Goal: Task Accomplishment & Management: Complete application form

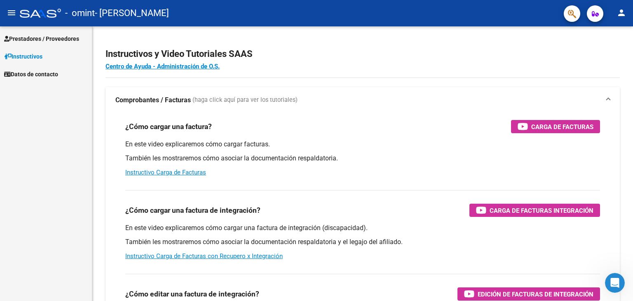
scroll to position [2818, 0]
click at [31, 37] on span "Prestadores / Proveedores" at bounding box center [41, 38] width 75 height 9
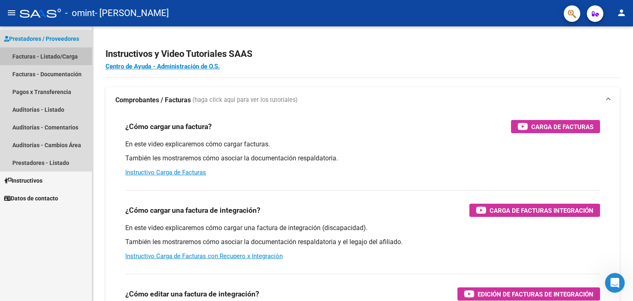
click at [32, 55] on link "Facturas - Listado/Carga" at bounding box center [46, 56] width 92 height 18
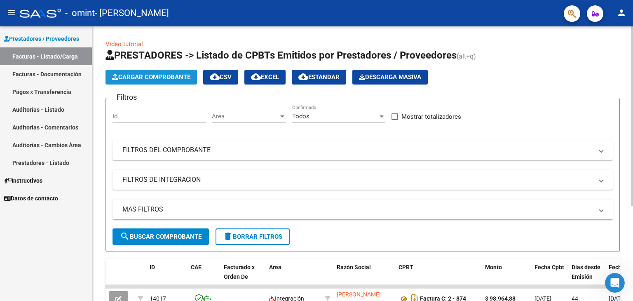
click at [184, 76] on span "Cargar Comprobante" at bounding box center [151, 76] width 78 height 7
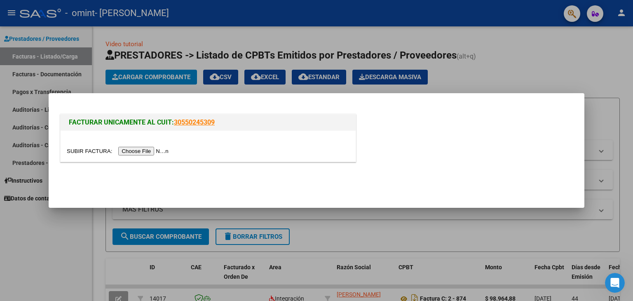
click at [154, 152] on input "file" at bounding box center [119, 151] width 104 height 9
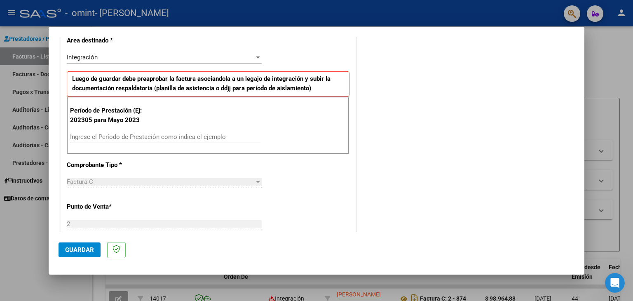
scroll to position [183, 0]
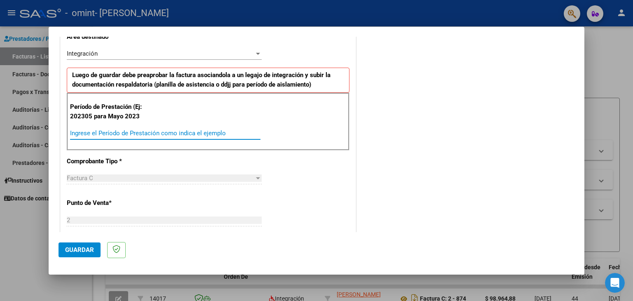
click at [95, 131] on input "Ingrese el Período de Prestación como indica el ejemplo" at bounding box center [165, 132] width 190 height 7
type input "202507"
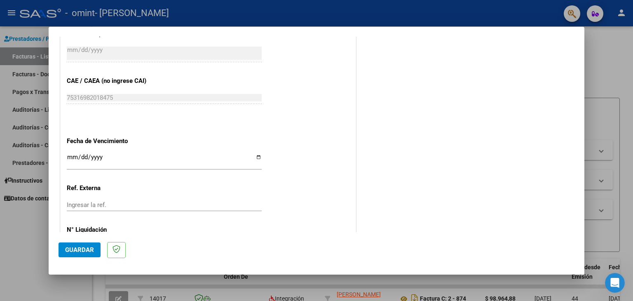
scroll to position [488, 0]
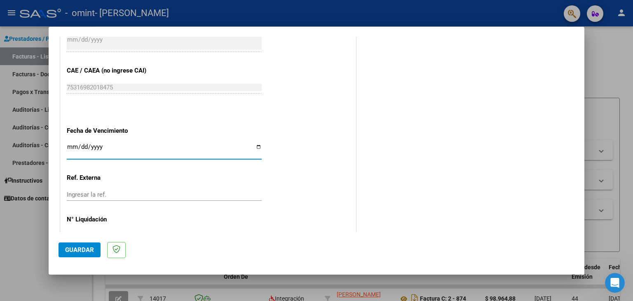
click at [70, 145] on input "Ingresar la fecha" at bounding box center [164, 149] width 195 height 13
type input "[DATE]"
click at [77, 252] on span "Guardar" at bounding box center [79, 249] width 29 height 7
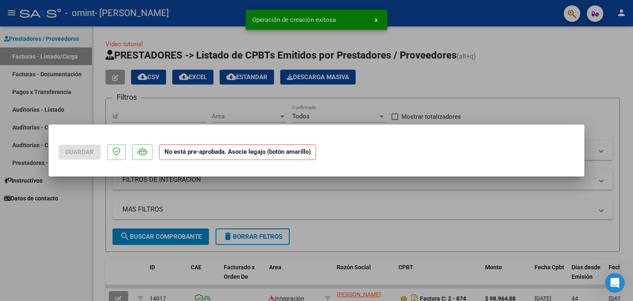
scroll to position [0, 0]
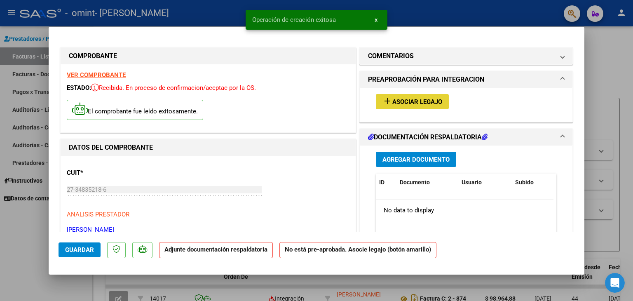
click at [402, 103] on span "Asociar Legajo" at bounding box center [417, 101] width 50 height 7
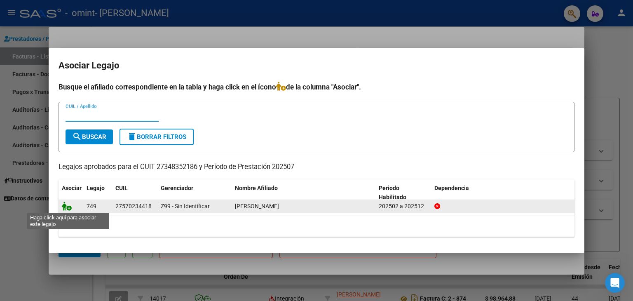
click at [68, 205] on icon at bounding box center [67, 205] width 10 height 9
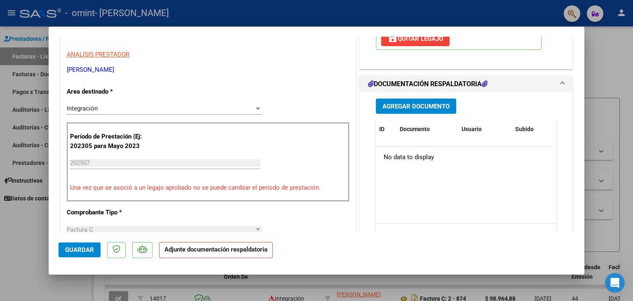
scroll to position [162, 0]
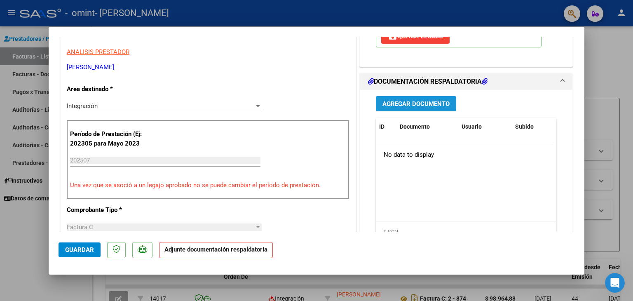
click at [437, 103] on span "Agregar Documento" at bounding box center [415, 103] width 67 height 7
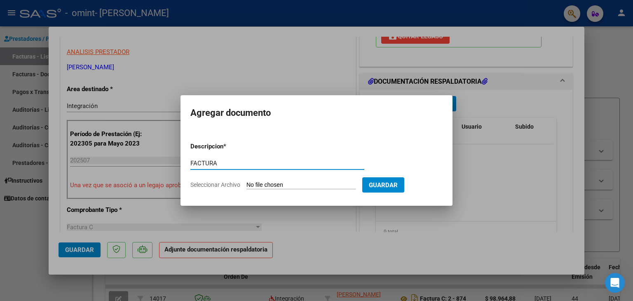
type input "FACTURA"
click at [271, 184] on input "Seleccionar Archivo" at bounding box center [300, 185] width 109 height 8
type input "C:\fakepath\27348352186_011_00002_00000911.pdf"
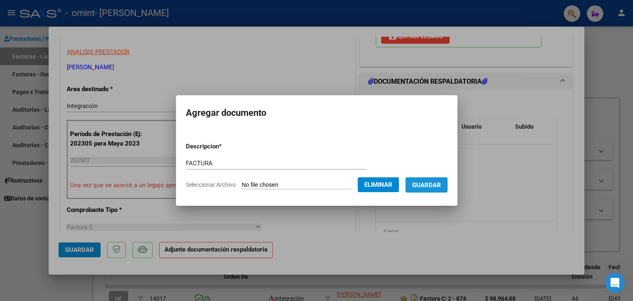
click at [441, 183] on span "Guardar" at bounding box center [426, 184] width 29 height 7
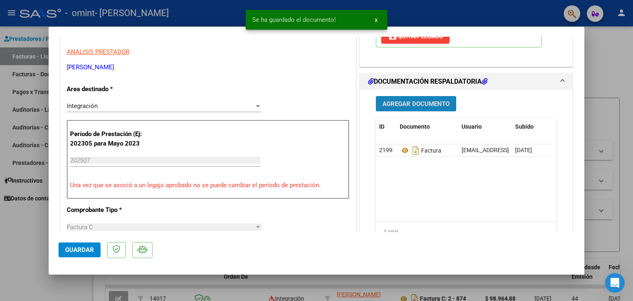
click at [420, 101] on span "Agregar Documento" at bounding box center [415, 103] width 67 height 7
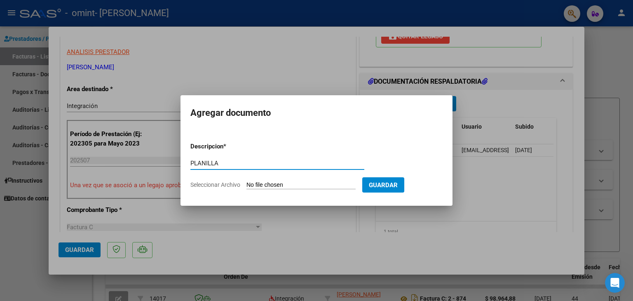
type input "PLANILLA"
click at [272, 183] on input "Seleccionar Archivo" at bounding box center [300, 185] width 109 height 8
type input "C:\fakepath\osea aitana JULIO.pdf"
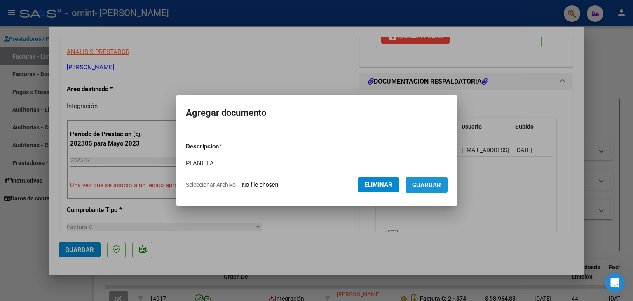
click at [435, 184] on span "Guardar" at bounding box center [426, 184] width 29 height 7
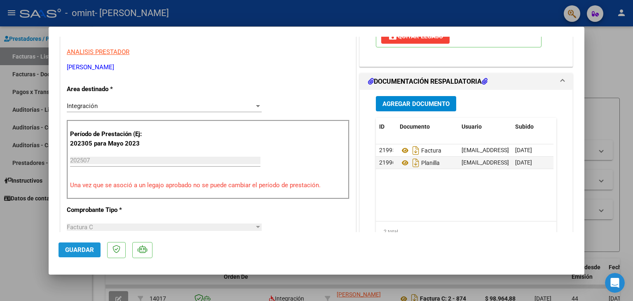
click at [81, 249] on span "Guardar" at bounding box center [79, 249] width 29 height 7
click at [613, 61] on div at bounding box center [316, 150] width 633 height 301
type input "$ 0,00"
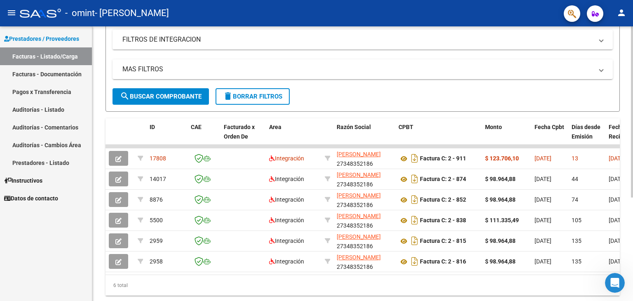
scroll to position [151, 0]
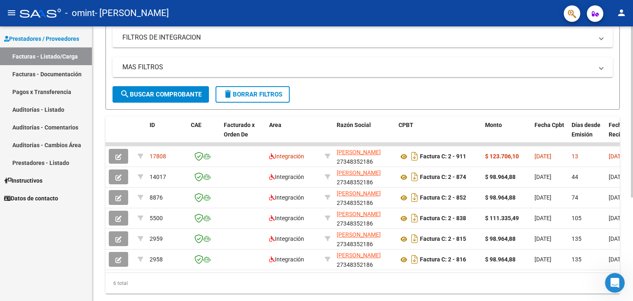
click at [628, 202] on div "Video tutorial PRESTADORES -> Listado de CPBTs Emitidos por Prestadores / Prove…" at bounding box center [363, 101] width 542 height 435
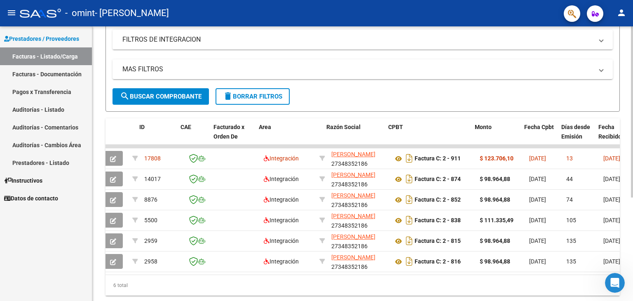
scroll to position [0, 0]
